Goal: Check status: Check status

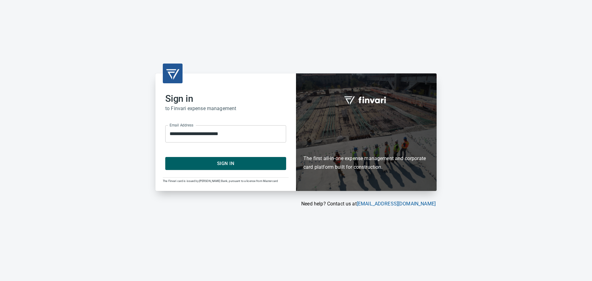
click at [207, 162] on span "Sign In" at bounding box center [225, 163] width 107 height 8
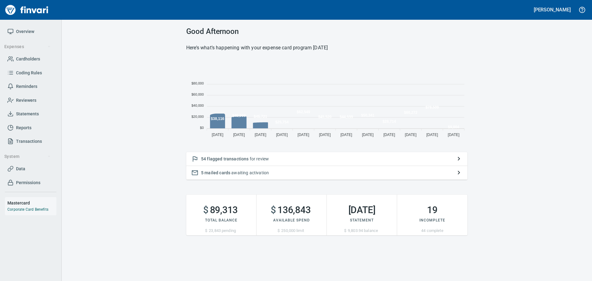
scroll to position [81, 277]
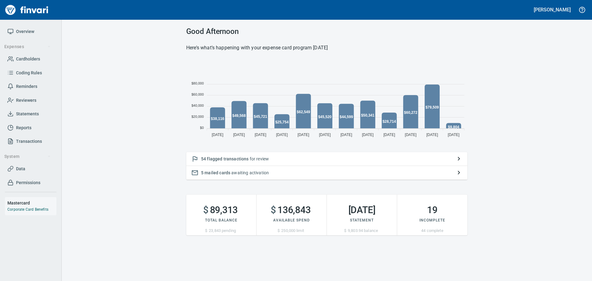
click at [21, 113] on span "Statements" at bounding box center [27, 114] width 23 height 8
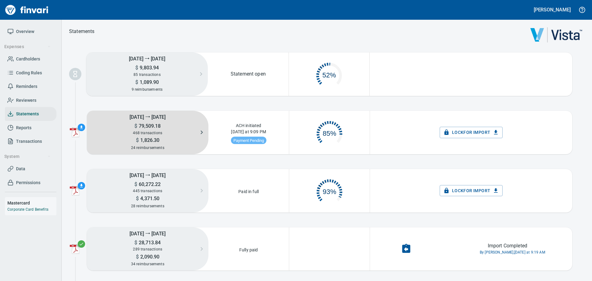
scroll to position [31, 75]
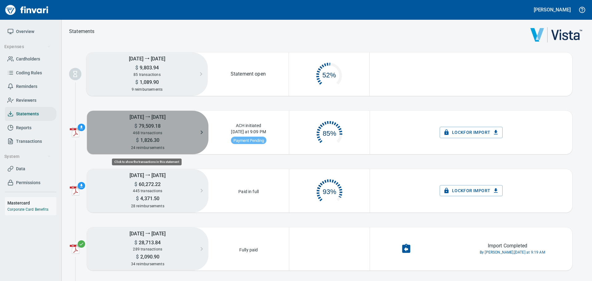
click at [160, 133] on span "468 transactions" at bounding box center [147, 133] width 29 height 4
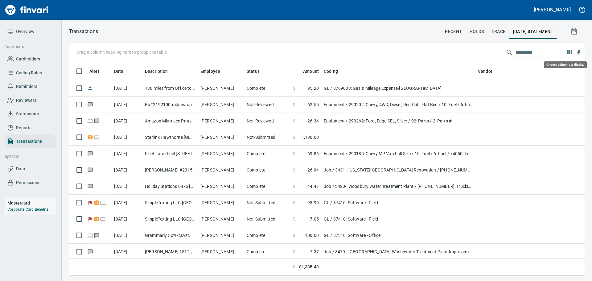
scroll to position [209, 507]
click at [579, 54] on icon "button" at bounding box center [578, 52] width 7 height 7
